Goal: Transaction & Acquisition: Purchase product/service

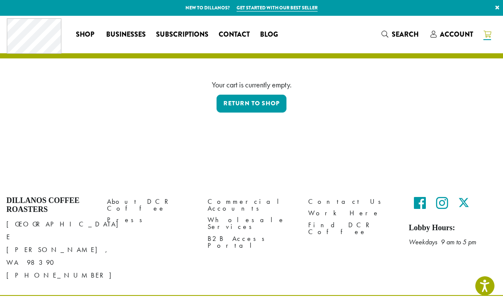
click at [254, 103] on link "Return to shop" at bounding box center [252, 104] width 70 height 18
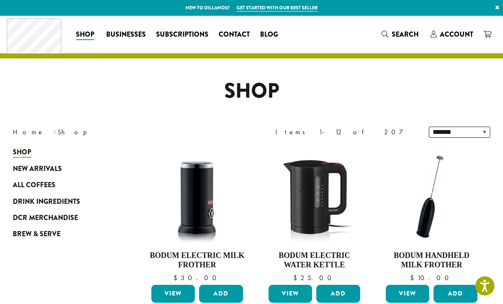
click at [43, 185] on span "All Coffees" at bounding box center [34, 185] width 43 height 11
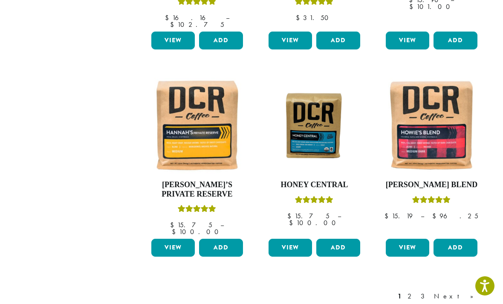
scroll to position [669, 0]
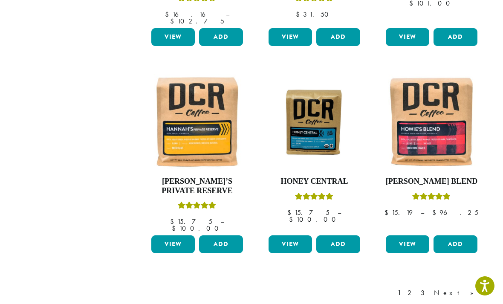
click at [473, 288] on link "Next »" at bounding box center [457, 293] width 49 height 10
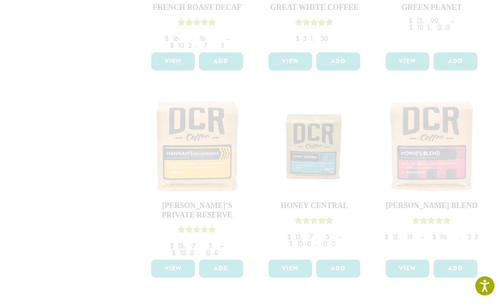
scroll to position [645, 0]
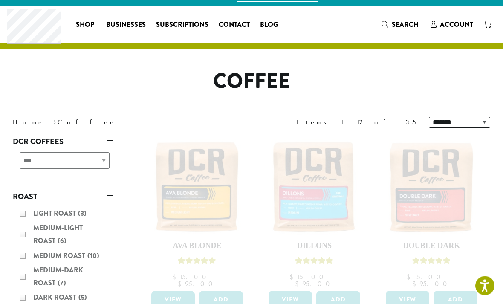
scroll to position [0, 0]
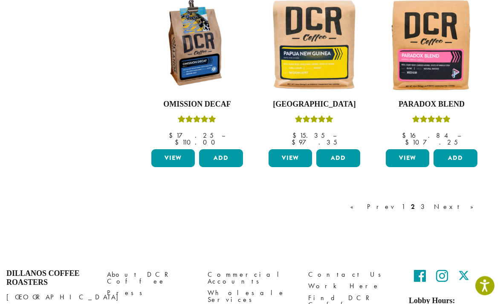
scroll to position [745, 0]
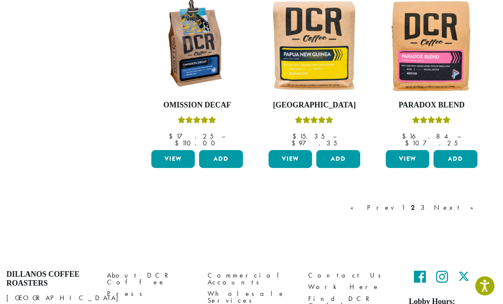
click at [468, 203] on link "Next »" at bounding box center [457, 208] width 49 height 10
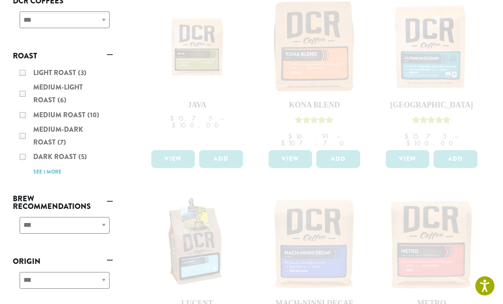
scroll to position [138, 0]
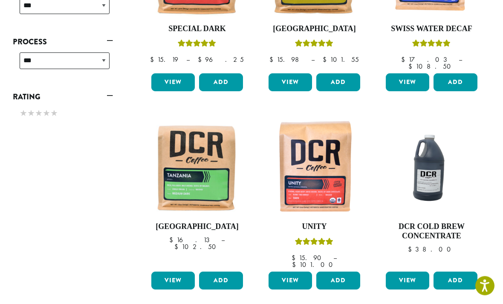
scroll to position [424, 0]
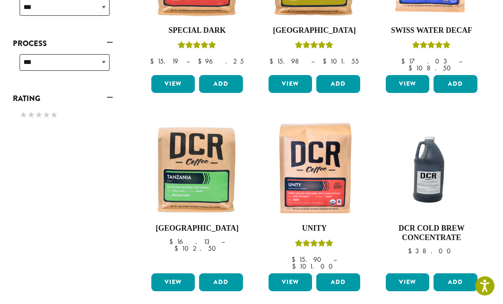
click at [318, 168] on img at bounding box center [315, 169] width 96 height 96
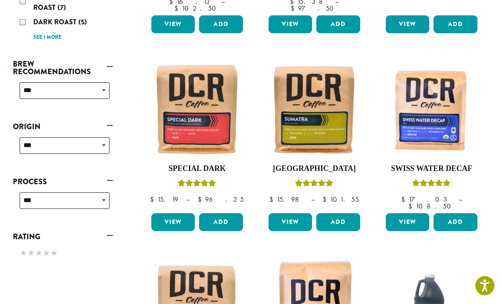
scroll to position [285, 0]
click at [461, 213] on button "Add" at bounding box center [456, 222] width 44 height 18
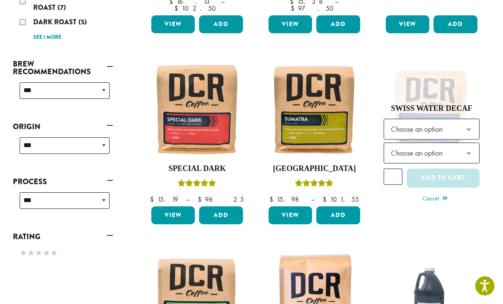
click at [466, 127] on b at bounding box center [469, 129] width 21 height 21
click at [475, 147] on b at bounding box center [469, 153] width 21 height 21
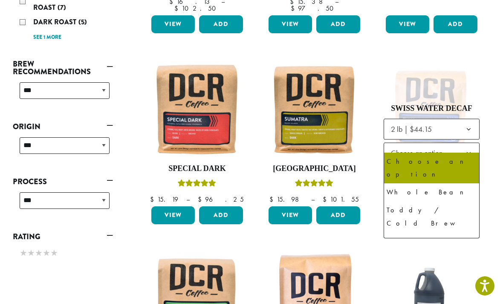
select select "**********"
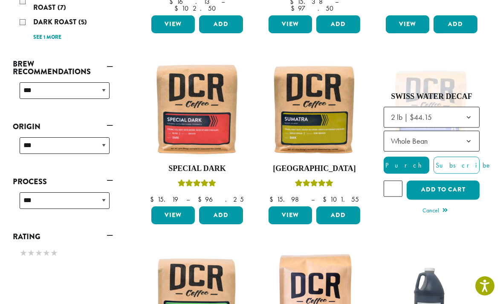
click at [447, 183] on button "Add to cart" at bounding box center [443, 189] width 73 height 19
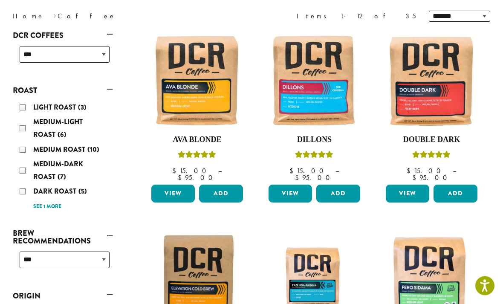
scroll to position [122, 0]
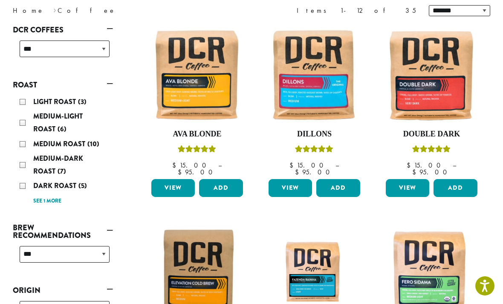
click at [342, 181] on button "Add" at bounding box center [339, 188] width 44 height 18
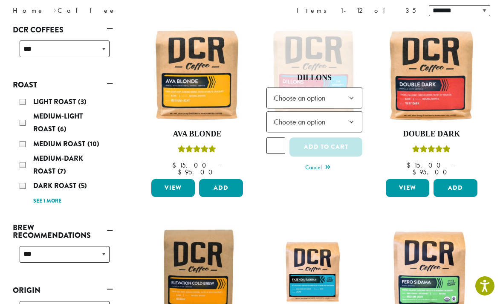
click at [343, 98] on b at bounding box center [351, 98] width 21 height 21
click at [348, 119] on b at bounding box center [351, 122] width 21 height 21
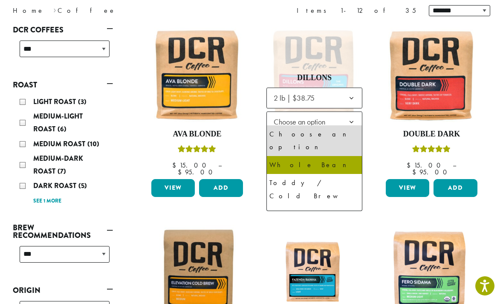
select select "**********"
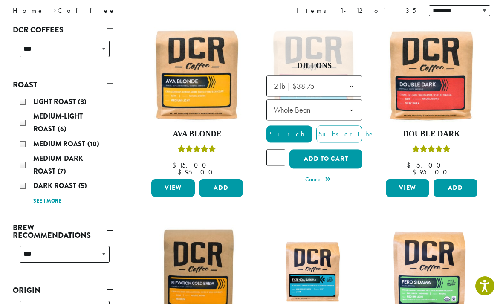
click at [332, 152] on button "Add to cart" at bounding box center [326, 159] width 73 height 19
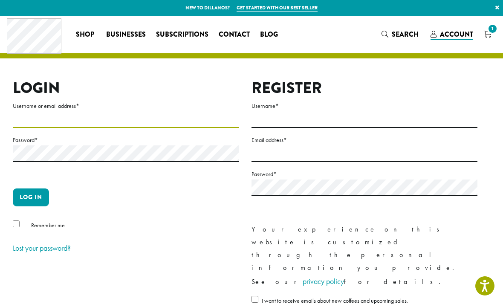
type input "**********"
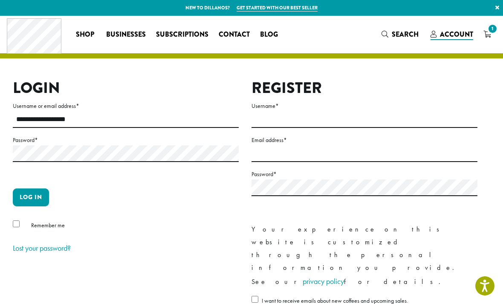
click at [31, 197] on button "Log in" at bounding box center [31, 198] width 36 height 18
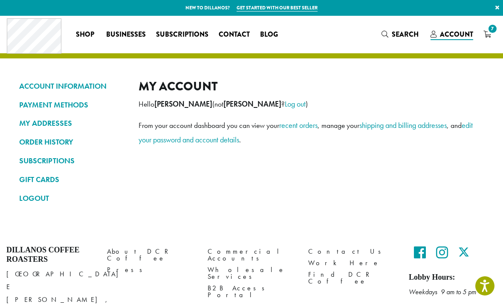
click at [493, 31] on span "7" at bounding box center [493, 29] width 12 height 12
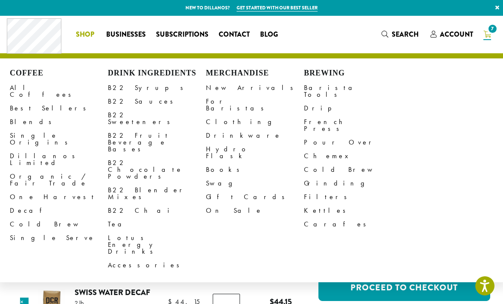
click at [31, 87] on link "All Coffees" at bounding box center [59, 91] width 98 height 20
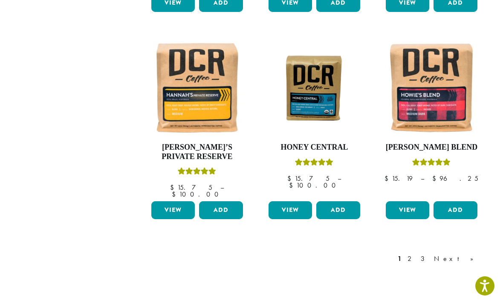
scroll to position [708, 0]
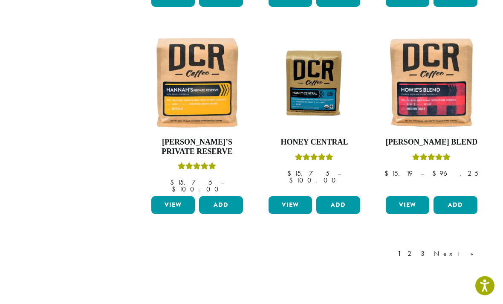
click at [470, 249] on link "Next »" at bounding box center [457, 254] width 49 height 10
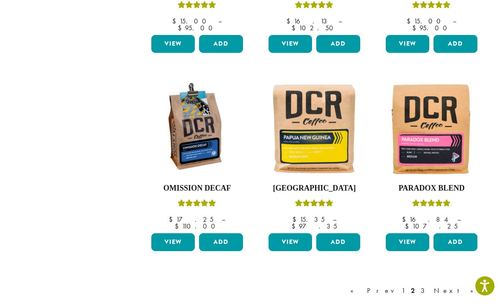
scroll to position [658, 0]
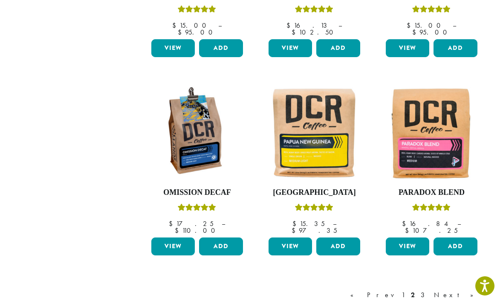
click at [470, 290] on link "Next »" at bounding box center [457, 295] width 49 height 10
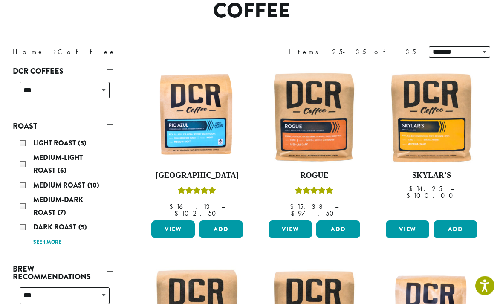
scroll to position [80, 0]
click at [204, 117] on img at bounding box center [197, 116] width 96 height 96
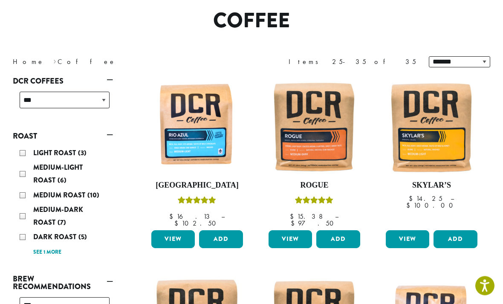
scroll to position [70, 0]
click at [26, 200] on div "Medium Roast (10)" at bounding box center [65, 195] width 90 height 13
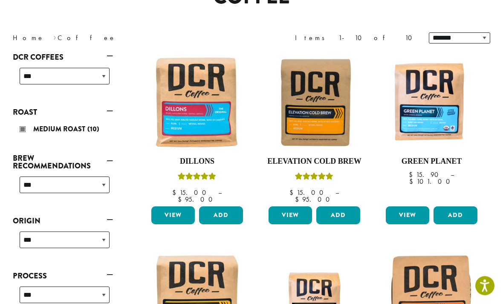
scroll to position [96, 0]
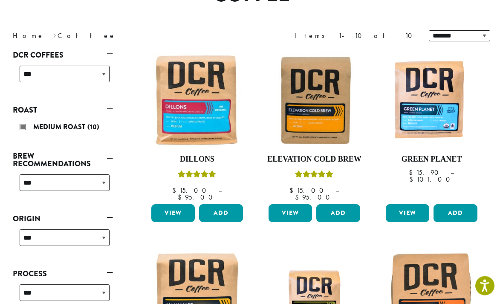
click at [23, 129] on div "Medium Roast (10)" at bounding box center [65, 127] width 90 height 13
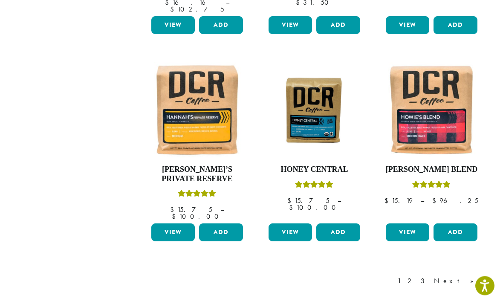
scroll to position [681, 0]
click at [473, 276] on link "Next »" at bounding box center [457, 281] width 49 height 10
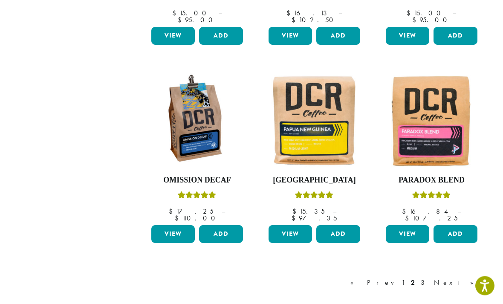
scroll to position [704, 0]
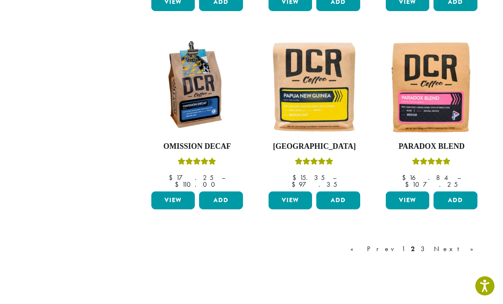
click at [471, 244] on link "Next »" at bounding box center [457, 249] width 49 height 10
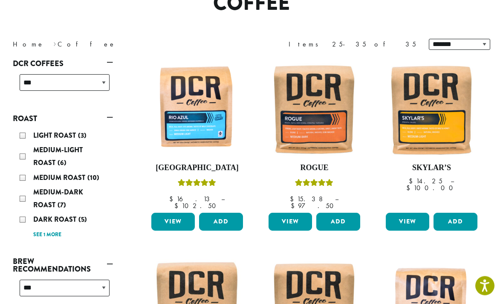
scroll to position [88, 0]
click at [328, 128] on img at bounding box center [315, 109] width 96 height 96
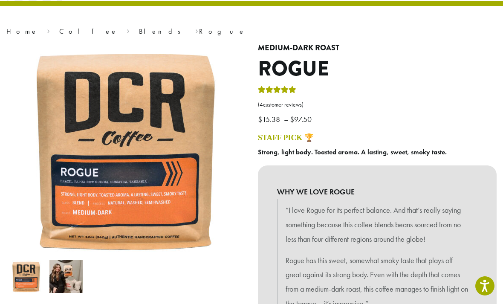
scroll to position [52, 0]
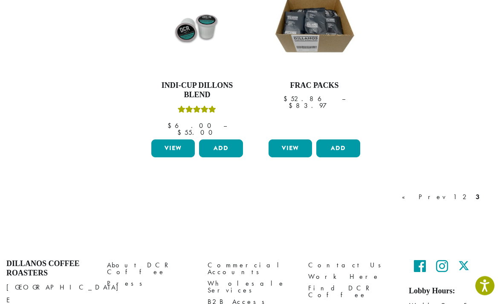
scroll to position [751, 0]
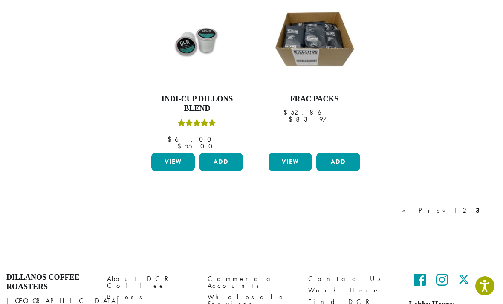
click at [454, 206] on link "1" at bounding box center [455, 211] width 7 height 10
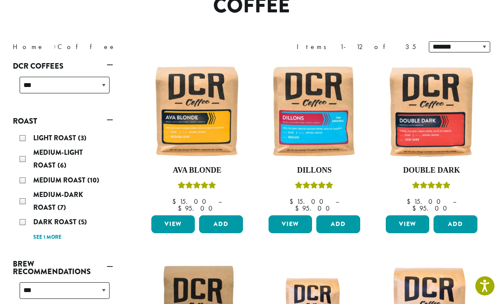
scroll to position [101, 0]
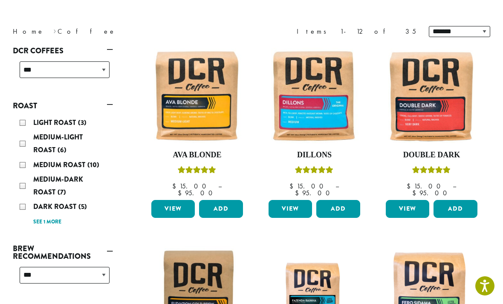
click at [213, 110] on img at bounding box center [197, 96] width 96 height 96
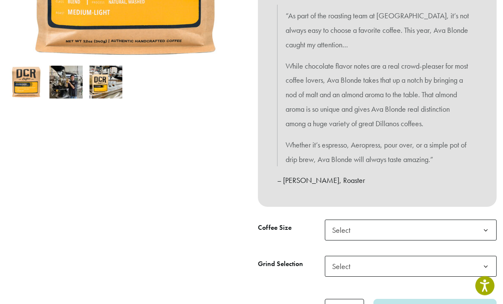
scroll to position [247, 0]
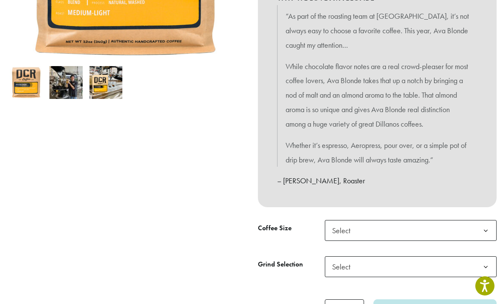
click at [372, 228] on span "Select" at bounding box center [411, 230] width 172 height 21
click at [355, 268] on span "Select" at bounding box center [344, 267] width 30 height 17
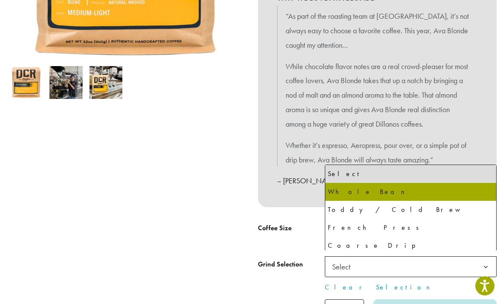
select select "**********"
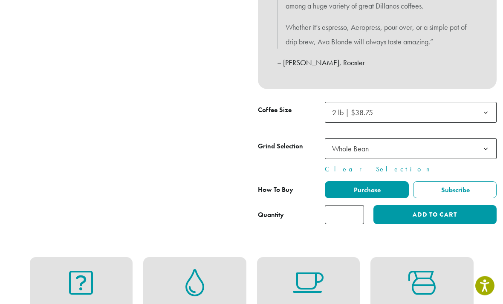
scroll to position [365, 0]
click at [434, 209] on button "Add to cart" at bounding box center [435, 214] width 123 height 19
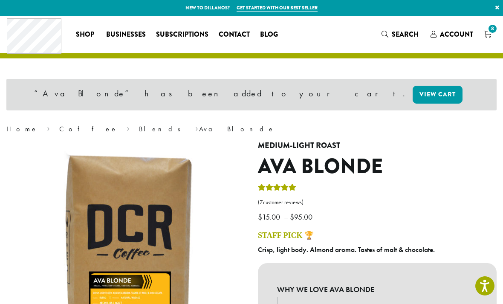
click at [494, 30] on span "8" at bounding box center [493, 29] width 12 height 12
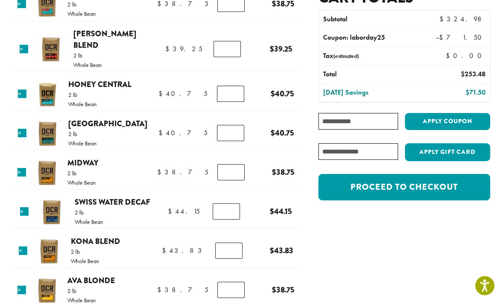
scroll to position [90, 0]
click at [408, 189] on link "Proceed to checkout" at bounding box center [405, 187] width 172 height 26
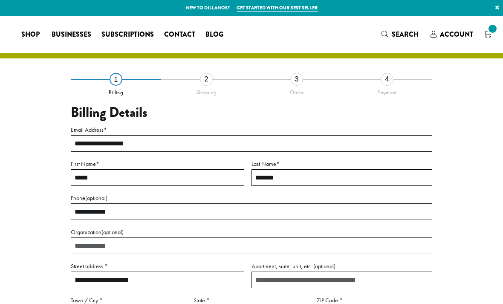
select select "**"
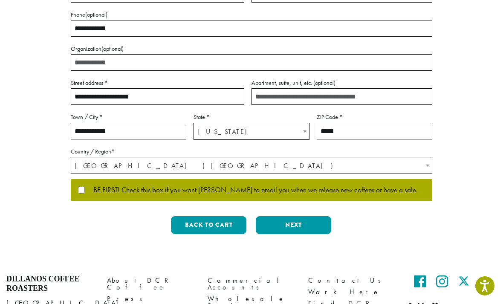
scroll to position [193, 0]
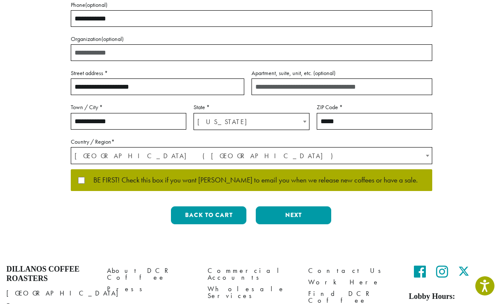
click at [287, 211] on button "Next" at bounding box center [294, 215] width 76 height 18
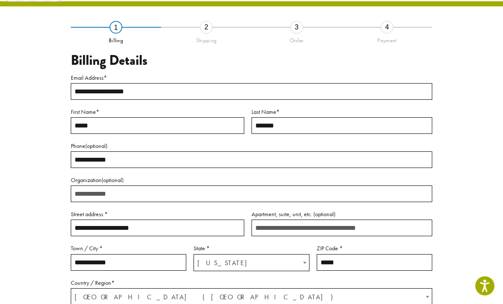
scroll to position [35, 0]
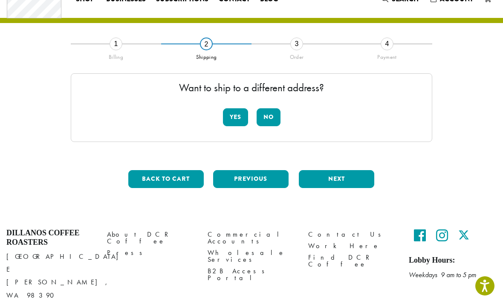
click at [273, 116] on button "No" at bounding box center [269, 117] width 24 height 18
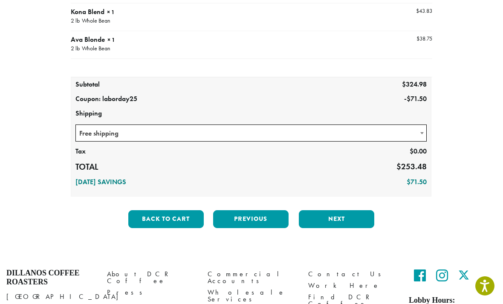
scroll to position [291, 0]
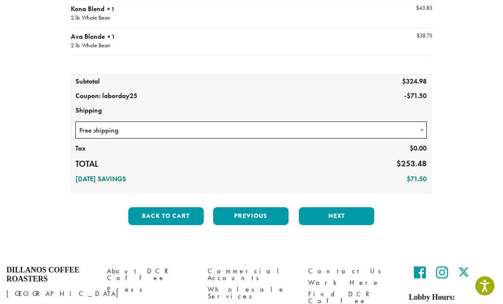
click at [338, 214] on button "Next" at bounding box center [337, 216] width 76 height 18
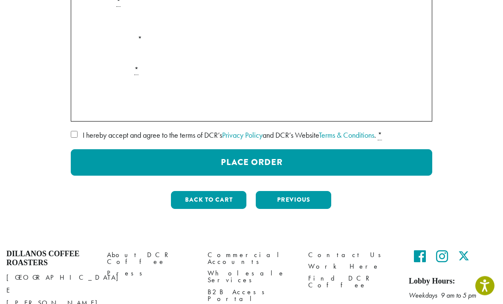
scroll to position [205, 0]
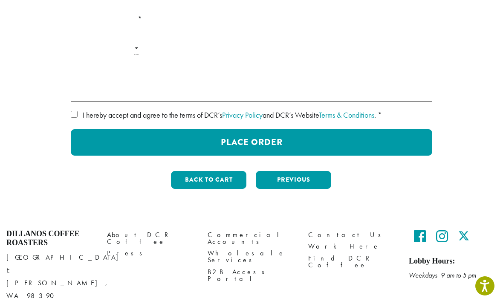
click at [250, 145] on button "Place Order" at bounding box center [252, 142] width 362 height 26
